Goal: Find specific page/section

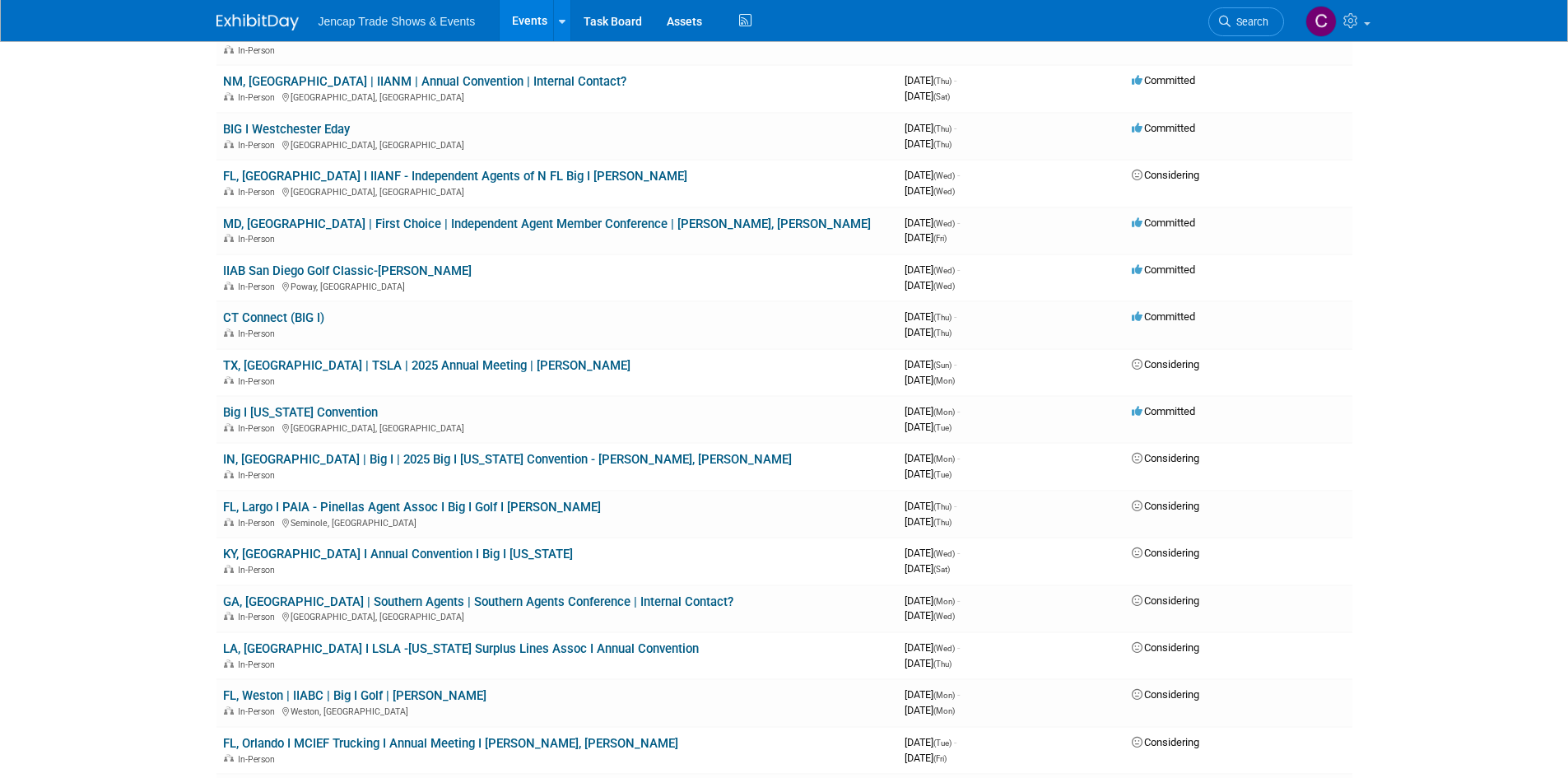
scroll to position [1564, 0]
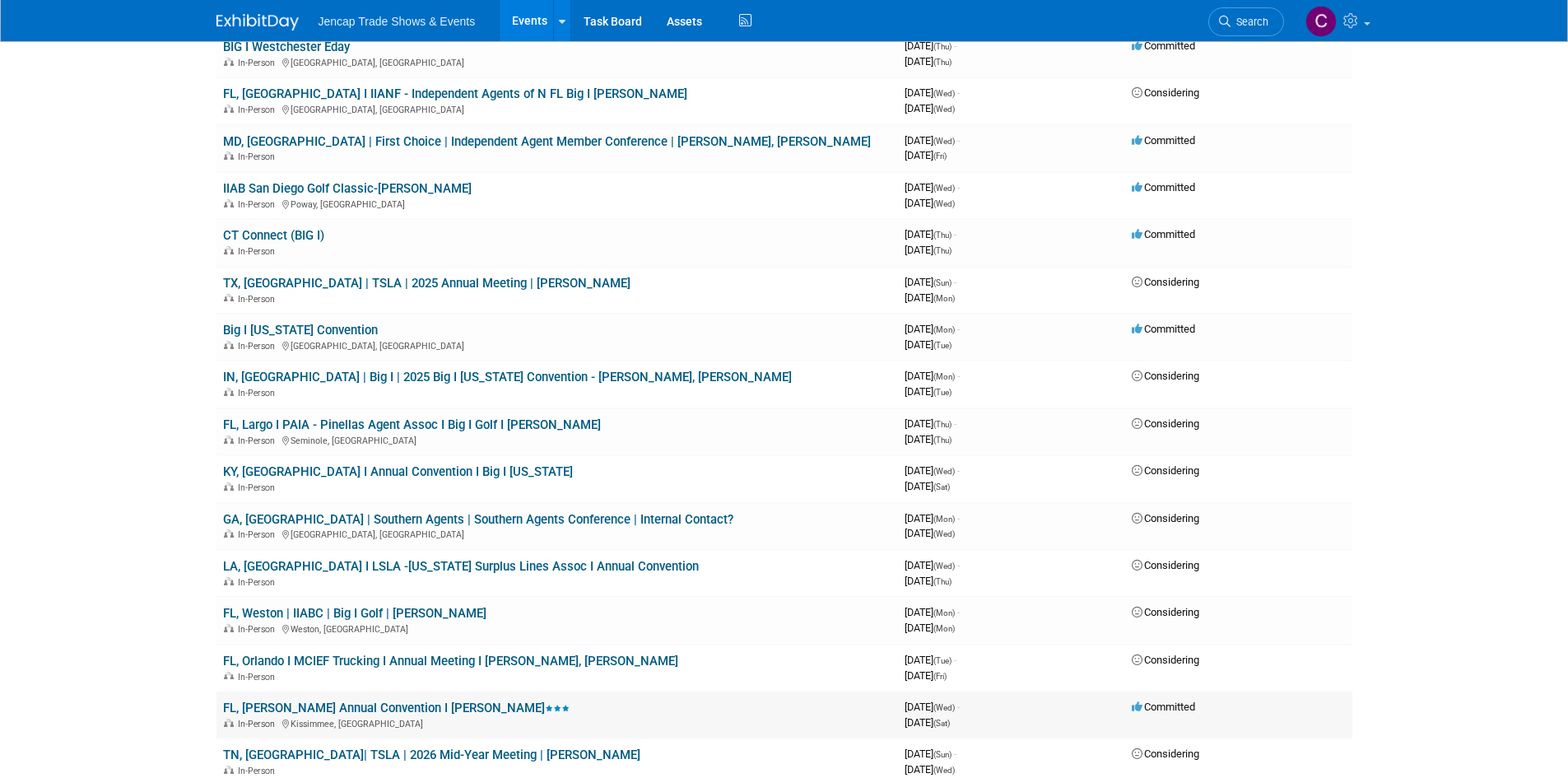
click at [476, 700] on link "FL, [PERSON_NAME] Annual Convention I [PERSON_NAME]" at bounding box center [397, 708] width 347 height 15
